Goal: Task Accomplishment & Management: Manage account settings

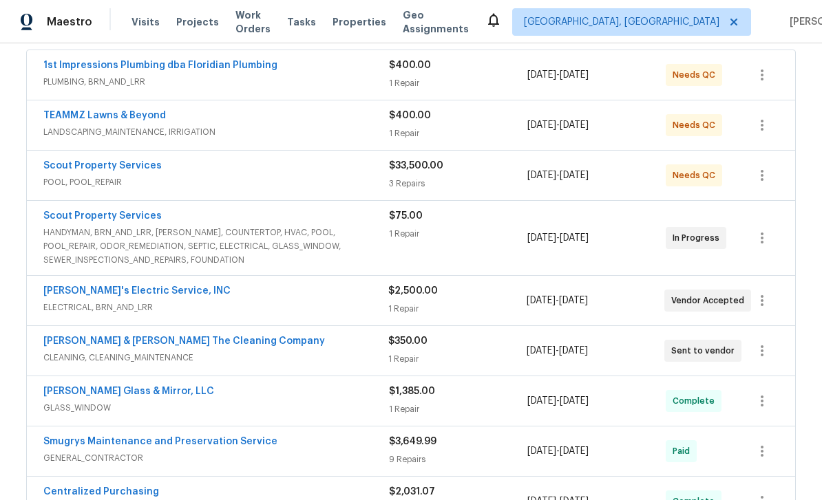
scroll to position [258, 0]
click at [87, 286] on link "[PERSON_NAME]'s Electric Service, INC" at bounding box center [136, 291] width 187 height 10
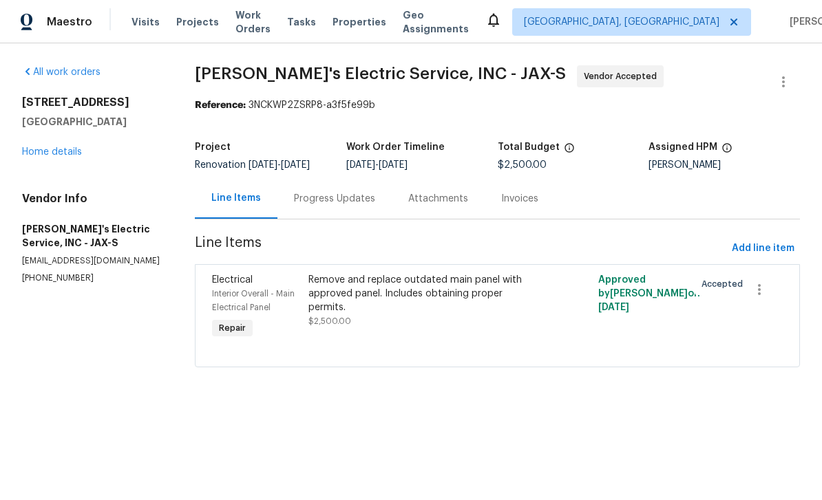
click at [218, 285] on span "Electrical" at bounding box center [232, 280] width 41 height 10
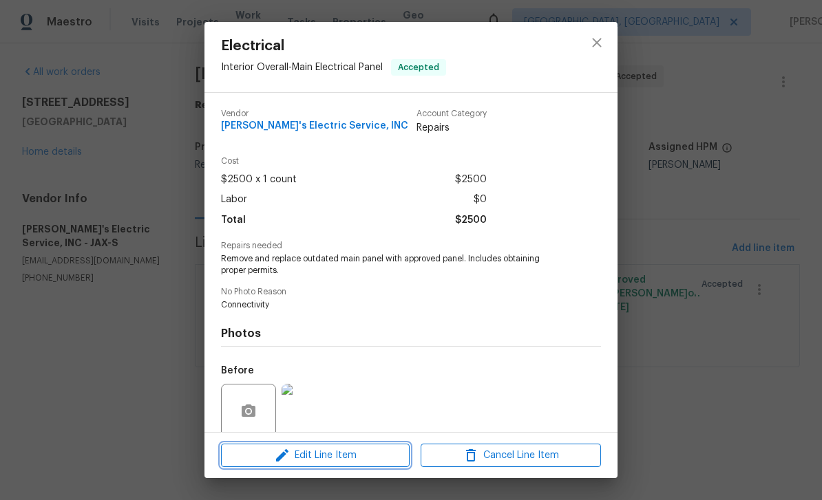
click at [333, 467] on button "Edit Line Item" at bounding box center [315, 456] width 189 height 24
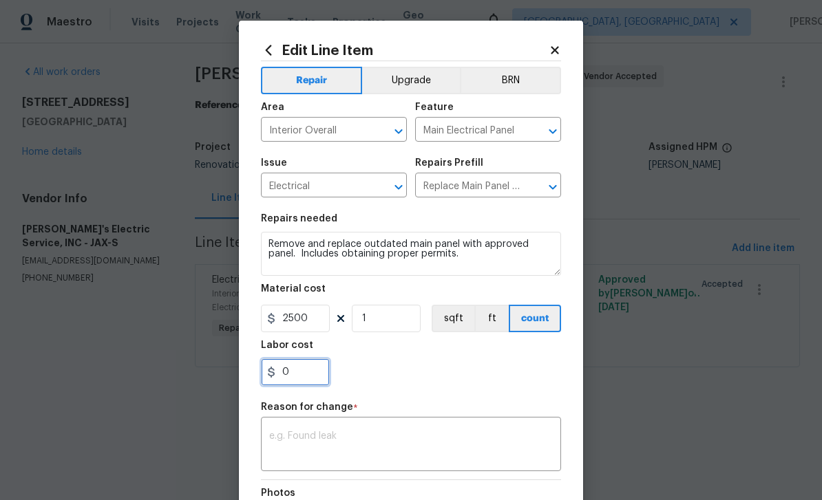
click at [308, 376] on input "0" at bounding box center [295, 373] width 69 height 28
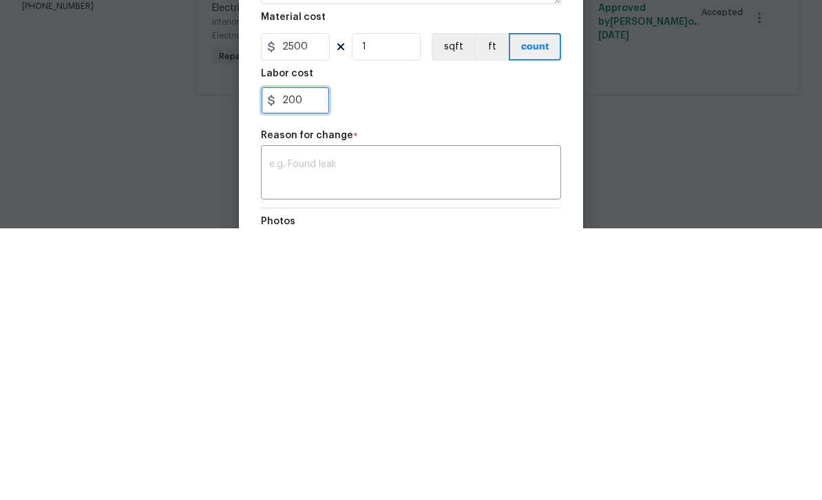
type input "200"
click at [405, 421] on div "x ​" at bounding box center [411, 446] width 300 height 51
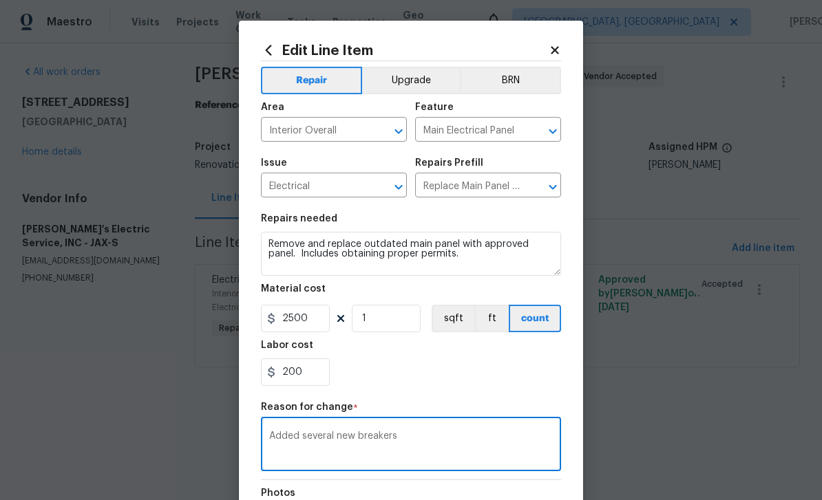
type textarea "Added several new breakers"
click at [520, 370] on div "200" at bounding box center [411, 373] width 300 height 28
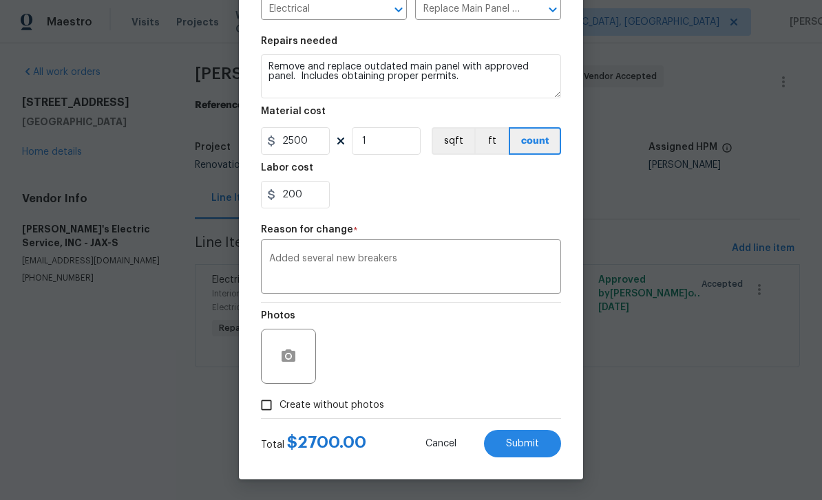
scroll to position [180, 0]
click at [527, 443] on span "Submit" at bounding box center [522, 444] width 33 height 10
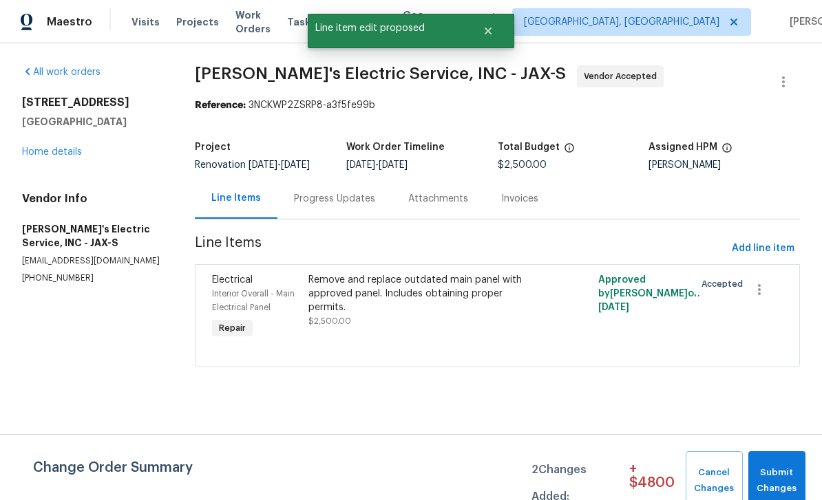
scroll to position [0, 0]
click at [54, 136] on div "[STREET_ADDRESS] Home details" at bounding box center [92, 127] width 140 height 63
click at [47, 148] on link "Home details" at bounding box center [52, 152] width 60 height 10
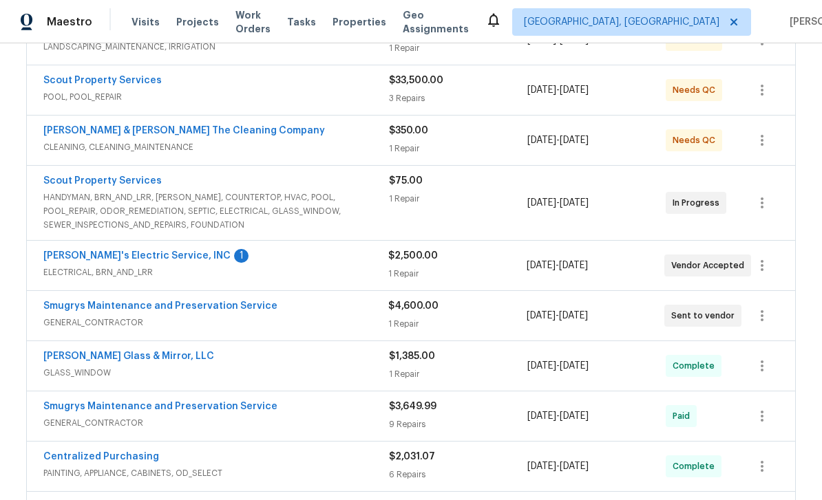
scroll to position [385, 0]
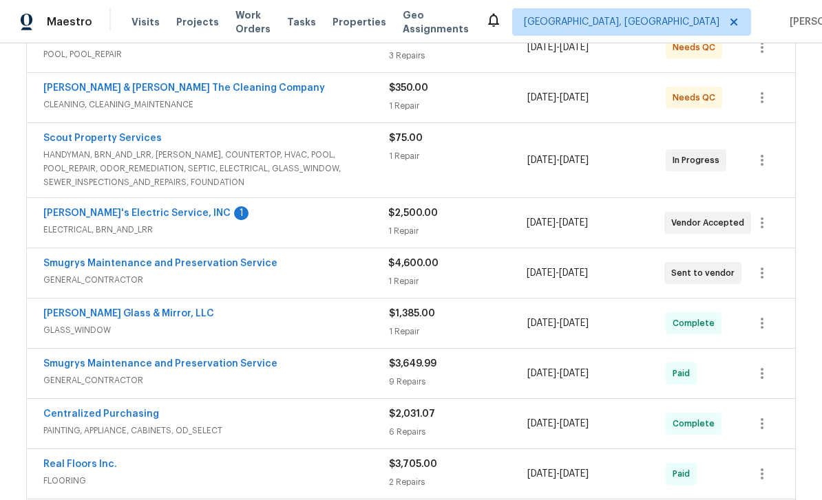
click at [84, 213] on link "[PERSON_NAME]'s Electric Service, INC" at bounding box center [136, 214] width 187 height 10
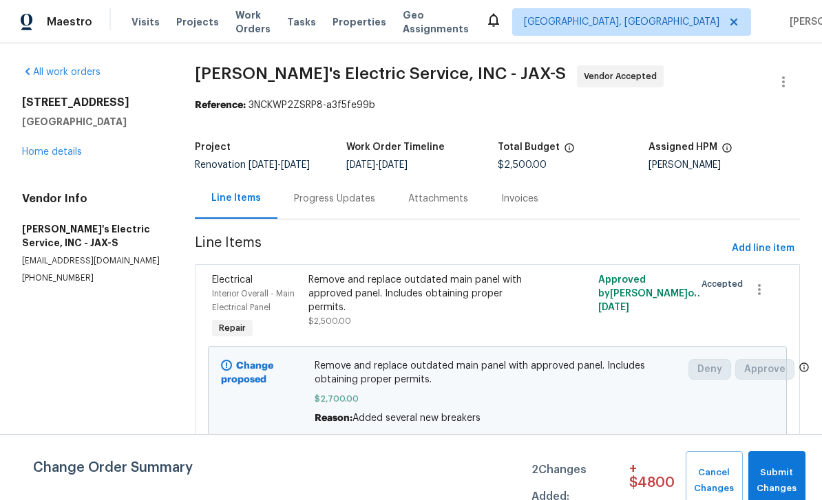
click at [330, 195] on div "Progress Updates" at bounding box center [334, 199] width 81 height 14
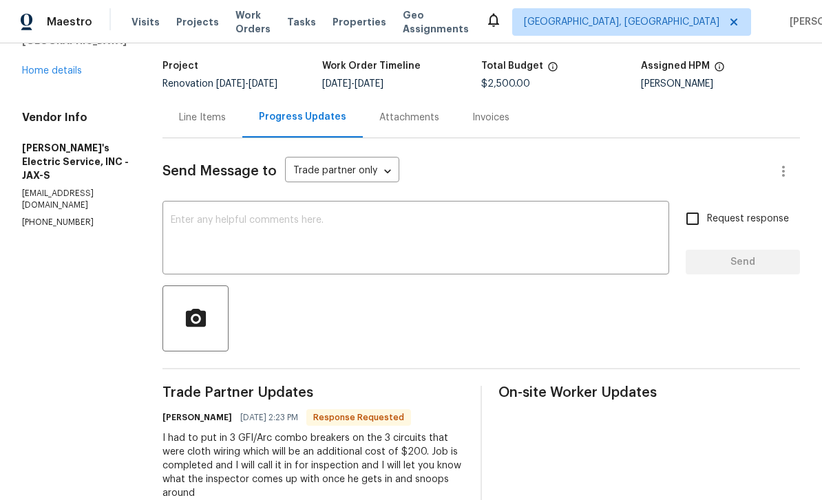
scroll to position [31, 0]
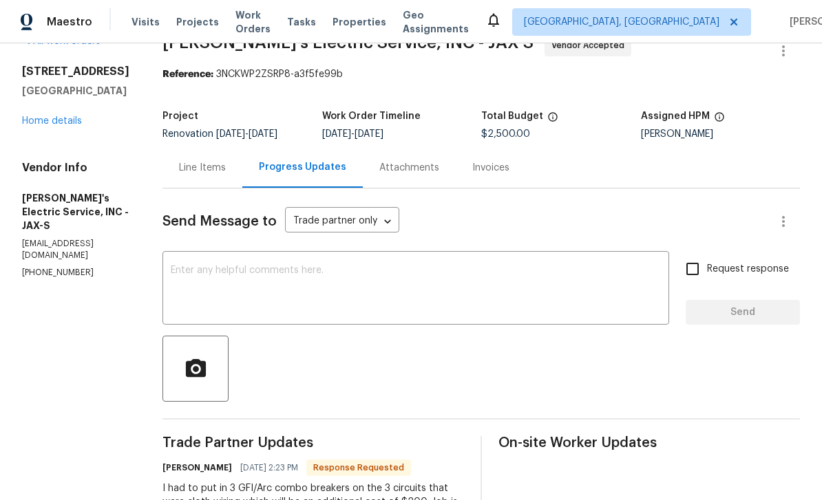
click at [67, 126] on link "Home details" at bounding box center [52, 121] width 60 height 10
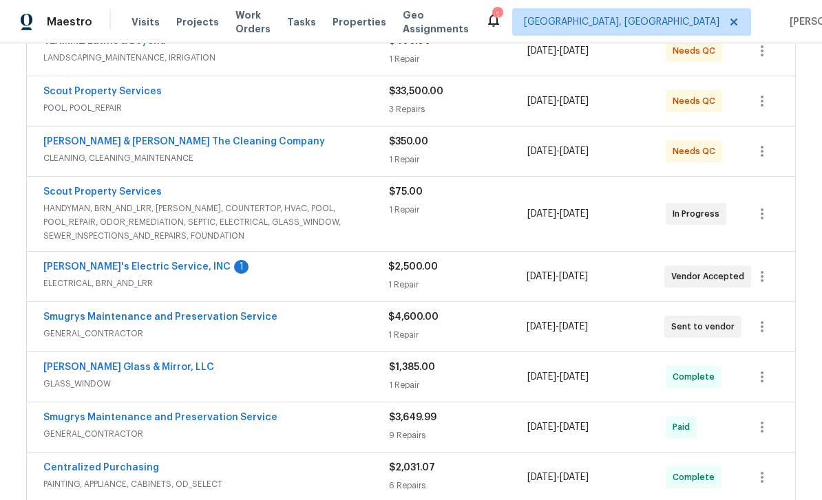
scroll to position [337, 0]
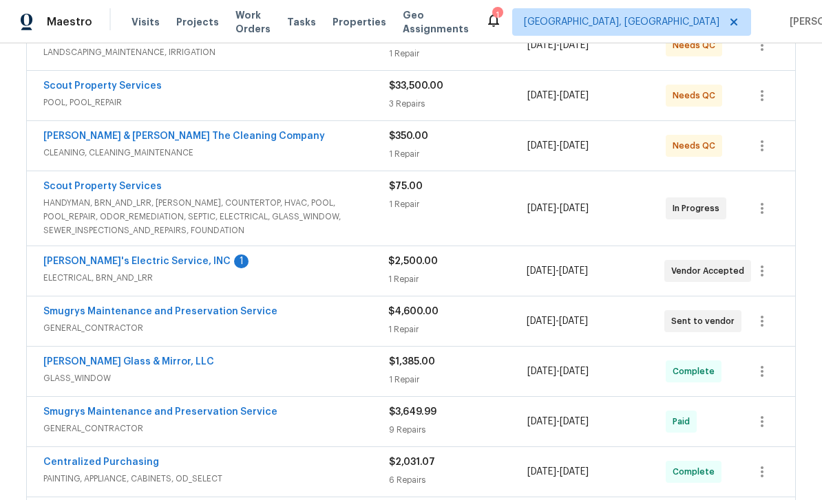
click at [96, 257] on link "[PERSON_NAME]'s Electric Service, INC" at bounding box center [136, 262] width 187 height 10
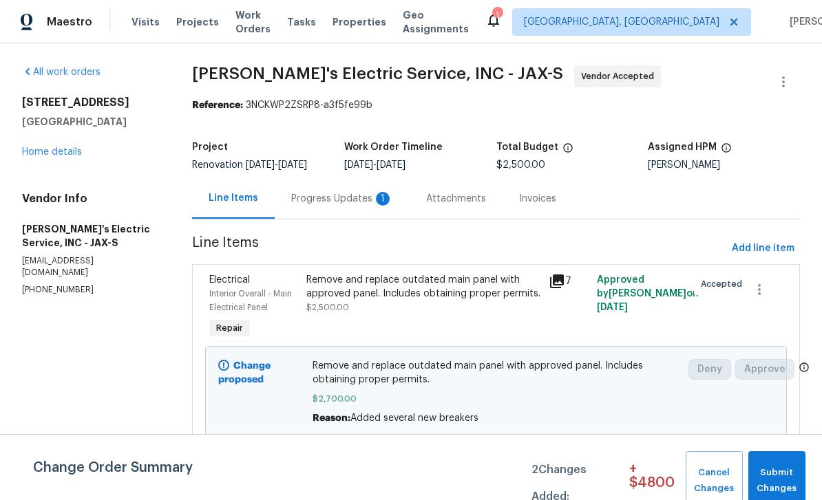
click at [385, 195] on div "Progress Updates 1" at bounding box center [342, 199] width 102 height 14
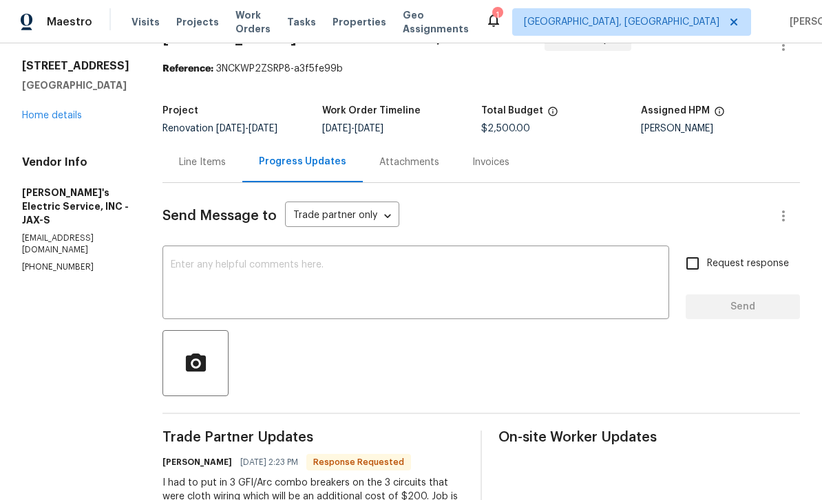
scroll to position [135, 0]
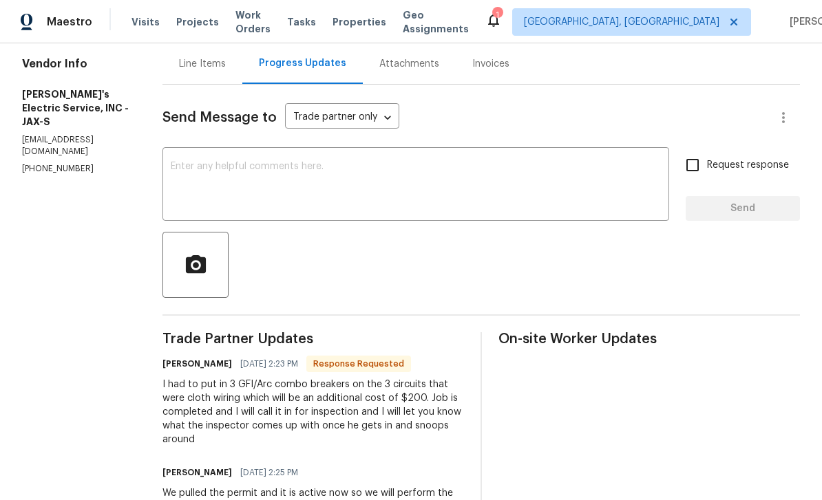
click at [200, 186] on textarea at bounding box center [416, 186] width 490 height 48
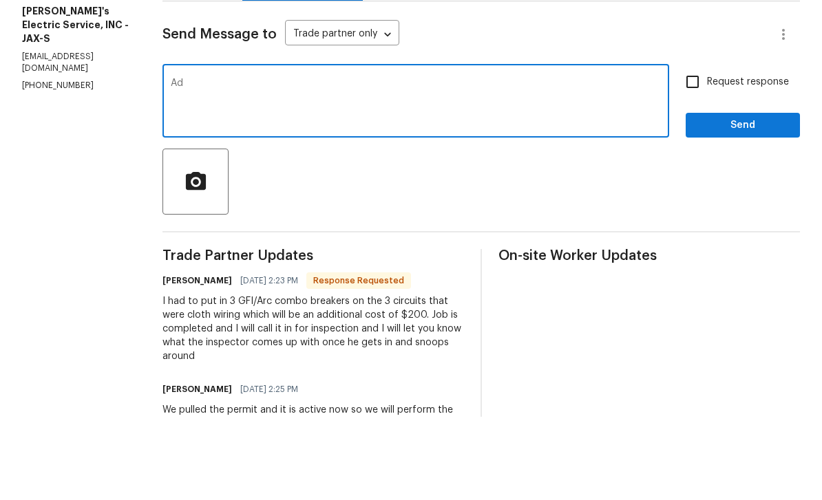
type textarea "A"
type textarea "Amount added."
click at [742, 200] on span "Send" at bounding box center [743, 208] width 92 height 17
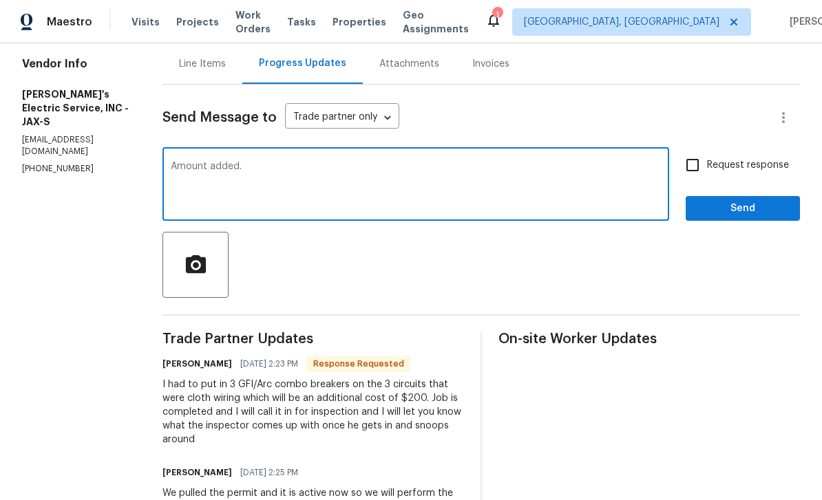
scroll to position [0, 0]
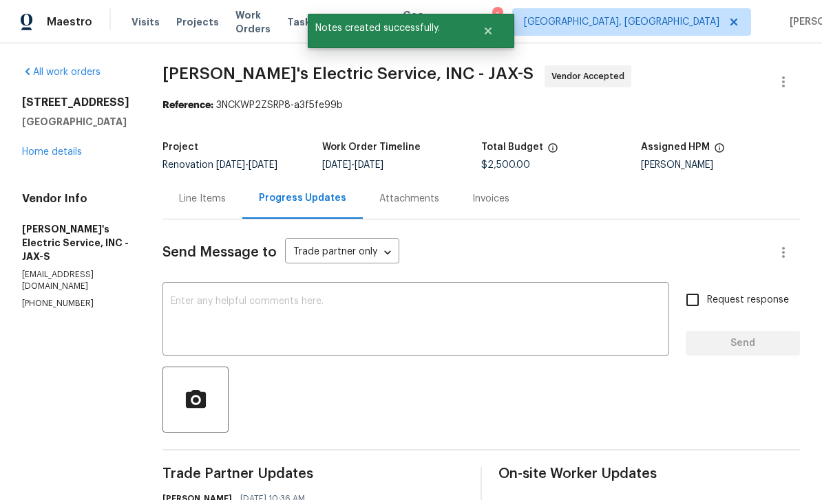
click at [43, 147] on link "Home details" at bounding box center [52, 152] width 60 height 10
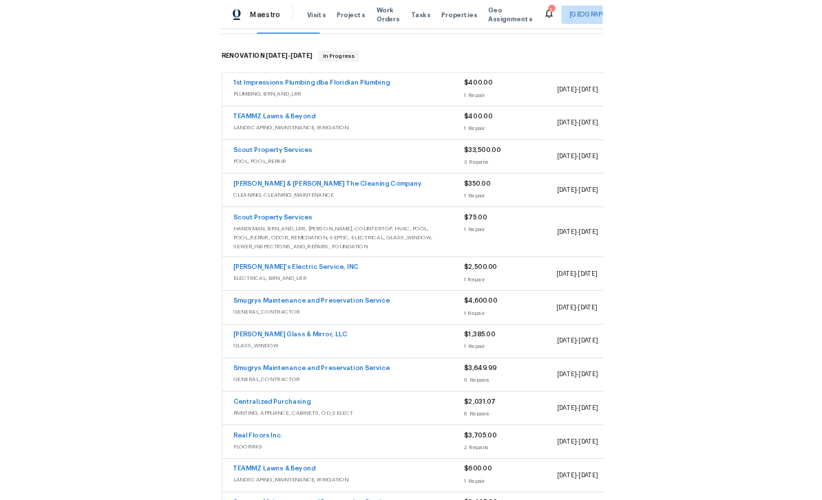
scroll to position [24, 0]
